Goal: Task Accomplishment & Management: Use online tool/utility

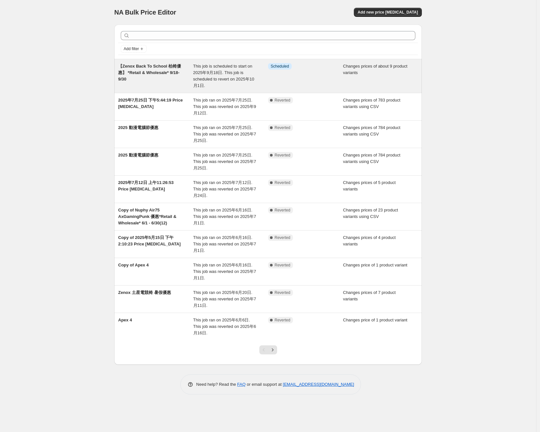
click at [156, 77] on div "【Zenox Back To School 枱椅優惠】 *Retail & Wholesale* 9/18- 9/30" at bounding box center [155, 76] width 75 height 26
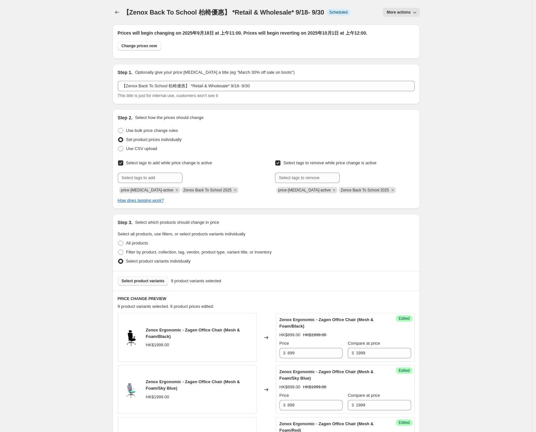
click at [153, 280] on span "Select product variants" at bounding box center [143, 281] width 43 height 5
click at [376, 270] on div "Step 3. Select which products should change in price Select all products, use f…" at bounding box center [266, 242] width 307 height 57
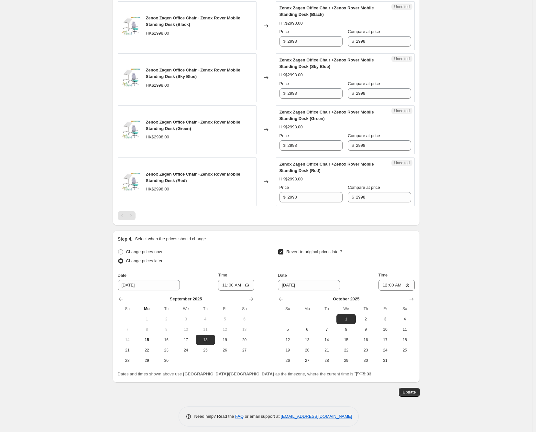
scroll to position [837, 0]
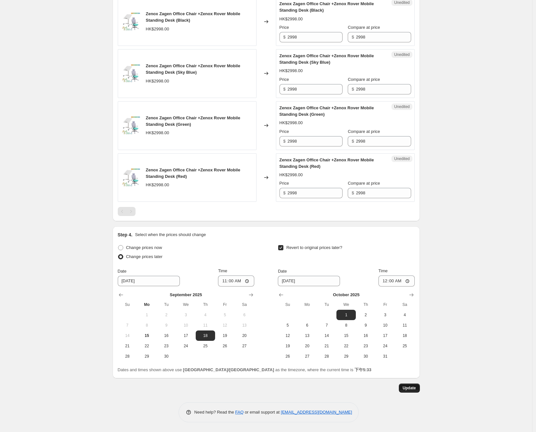
click at [418, 390] on button "Update" at bounding box center [409, 388] width 21 height 9
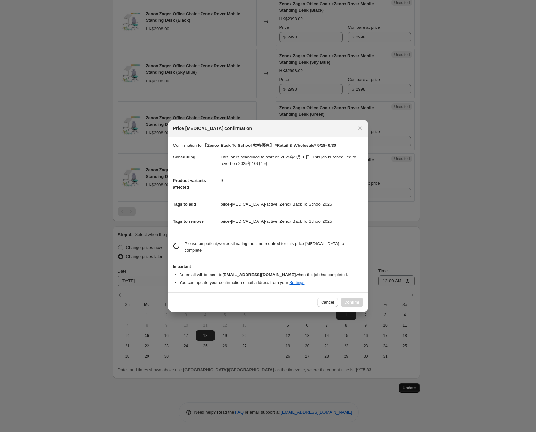
scroll to position [0, 0]
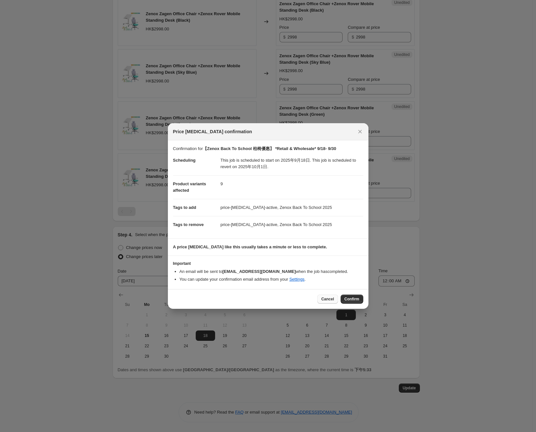
click at [331, 298] on span "Cancel" at bounding box center [327, 299] width 13 height 5
